Goal: Information Seeking & Learning: Learn about a topic

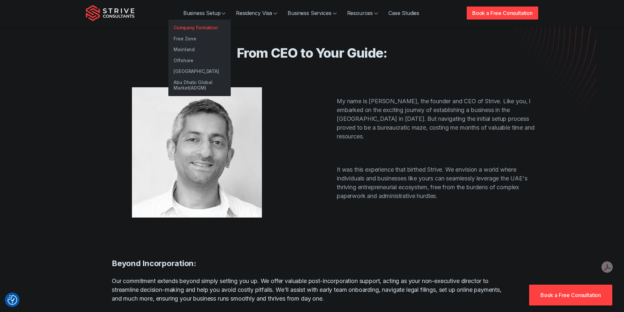
scroll to position [122, 0]
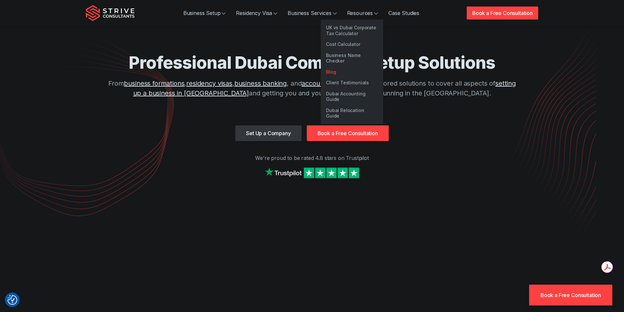
click at [350, 66] on link "Blog" at bounding box center [352, 71] width 62 height 11
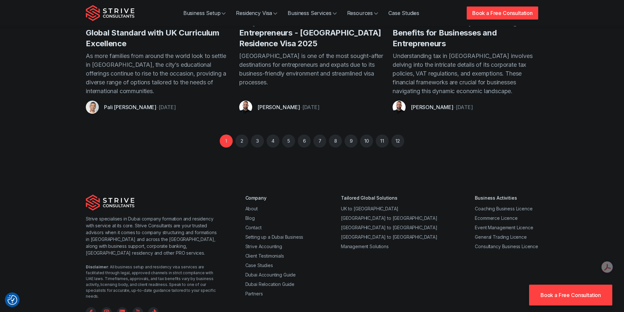
scroll to position [643, 0]
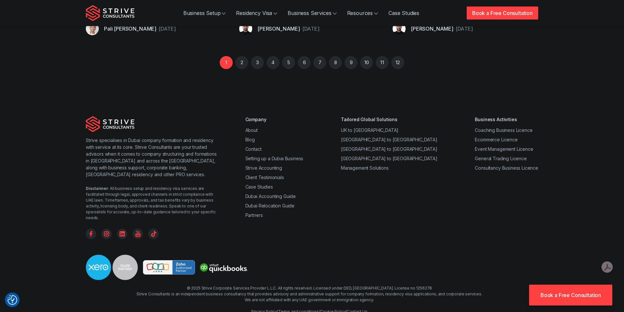
click at [402, 57] on li "12" at bounding box center [398, 62] width 13 height 13
click at [401, 56] on link "12" at bounding box center [398, 62] width 13 height 13
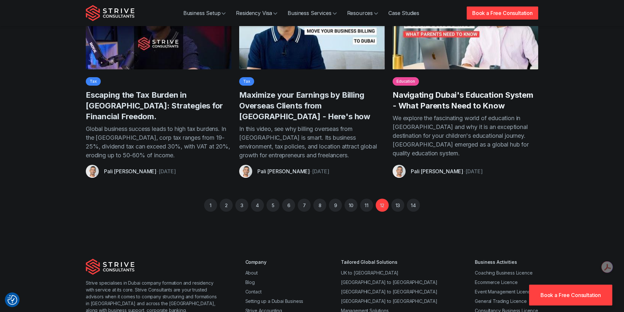
scroll to position [308, 0]
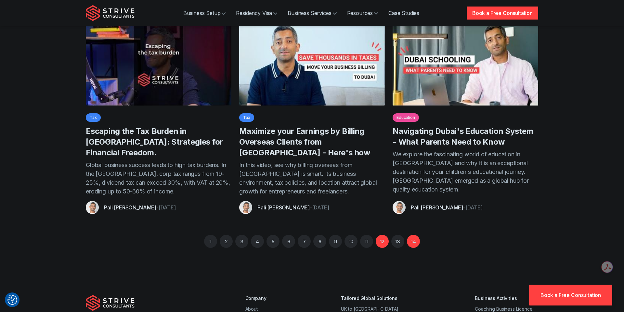
click at [414, 243] on link "14" at bounding box center [413, 240] width 13 height 13
